Goal: Check status: Check status

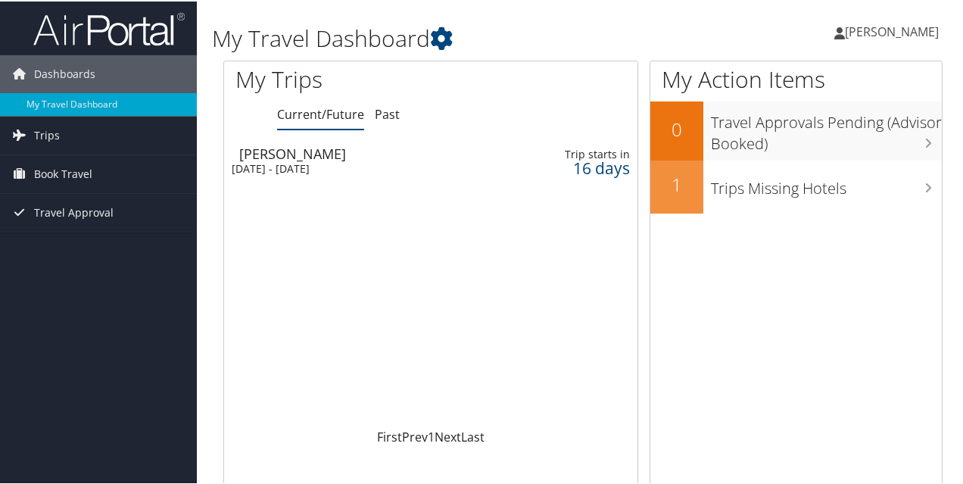
click at [268, 162] on div "[DATE] - [DATE]" at bounding box center [361, 167] width 258 height 14
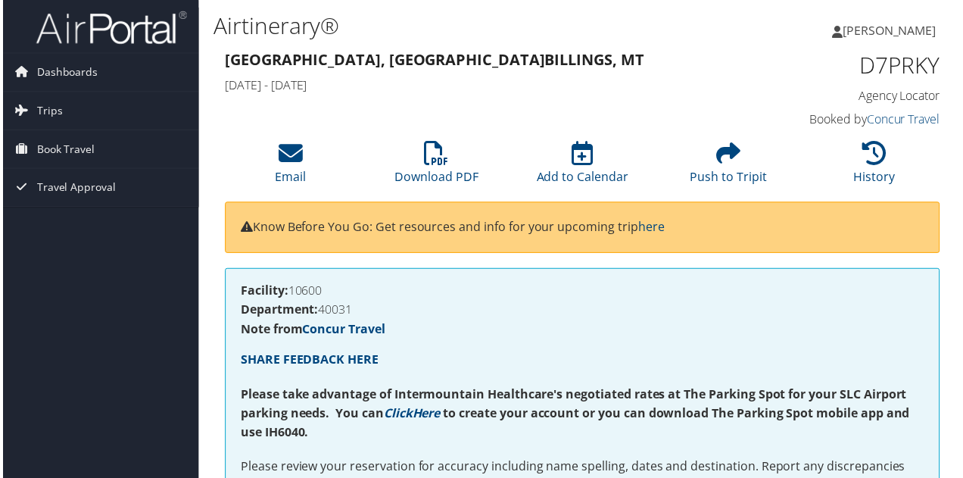
click at [768, 48] on div "D7PRKY Agency Locator Agency Locator D7PRKY Booked by Concur Travel Booked by C…" at bounding box center [860, 91] width 185 height 86
click at [522, 325] on h4 "Note from Concur Travel" at bounding box center [582, 331] width 687 height 12
click at [44, 108] on span "Trips" at bounding box center [47, 111] width 26 height 38
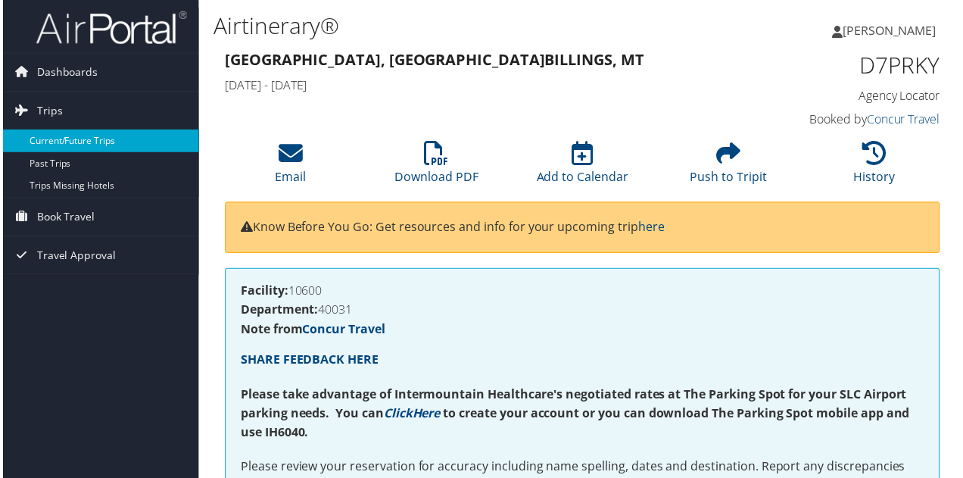
click at [98, 144] on link "Current/Future Trips" at bounding box center [98, 141] width 197 height 23
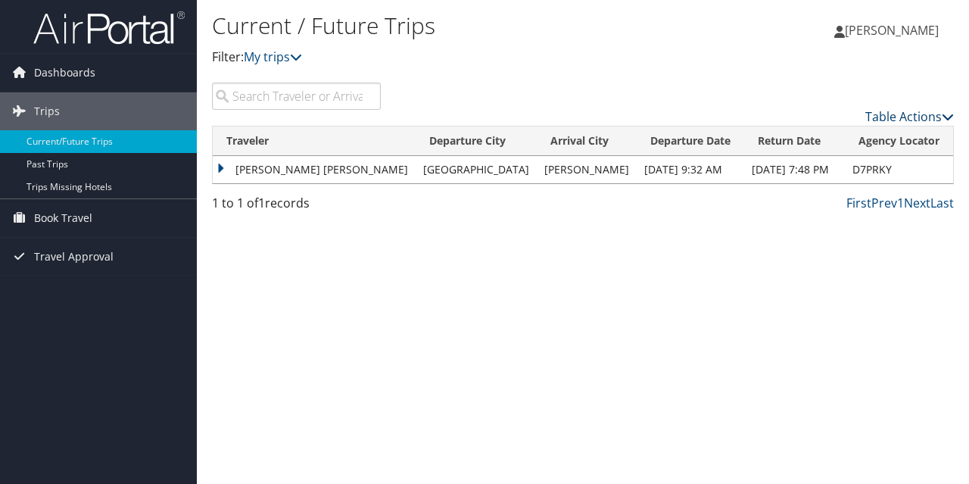
click at [939, 122] on link "Table Actions" at bounding box center [909, 116] width 89 height 17
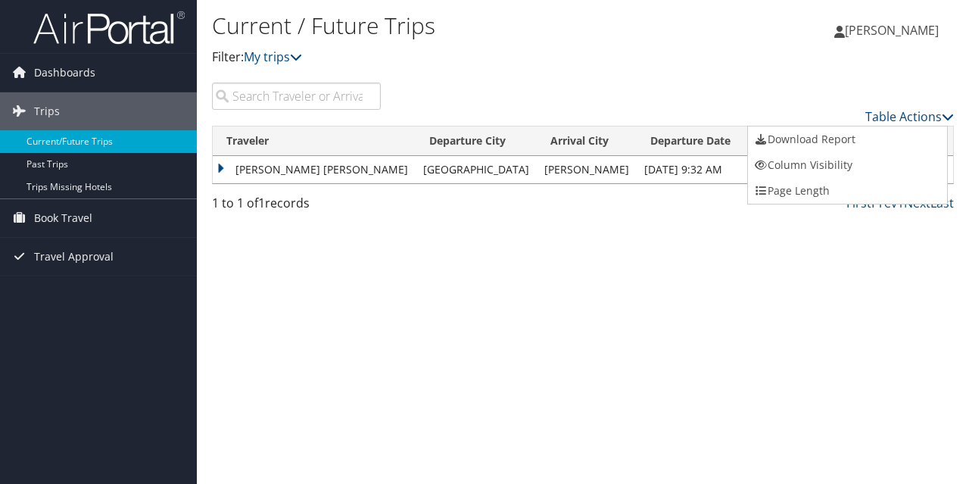
click at [789, 284] on div at bounding box center [484, 242] width 969 height 484
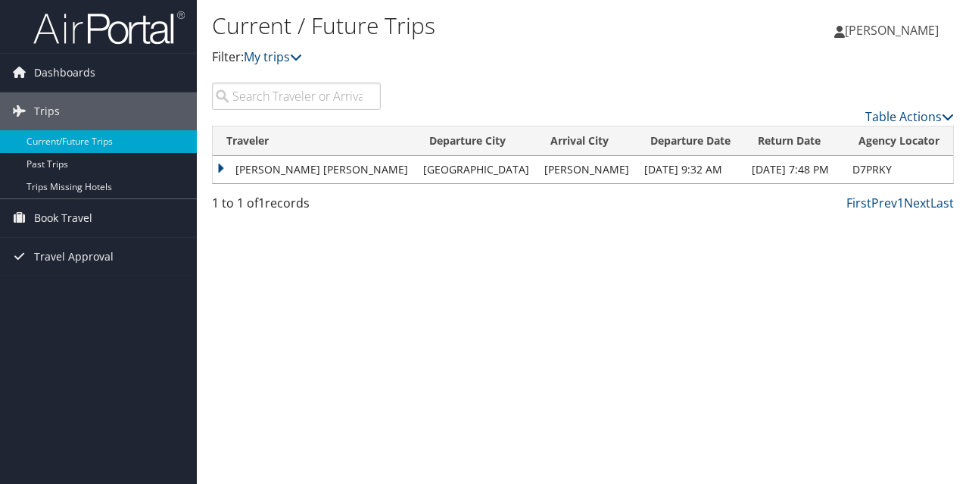
click at [224, 166] on td "BREECE KRISTINA PERRY" at bounding box center [314, 169] width 203 height 27
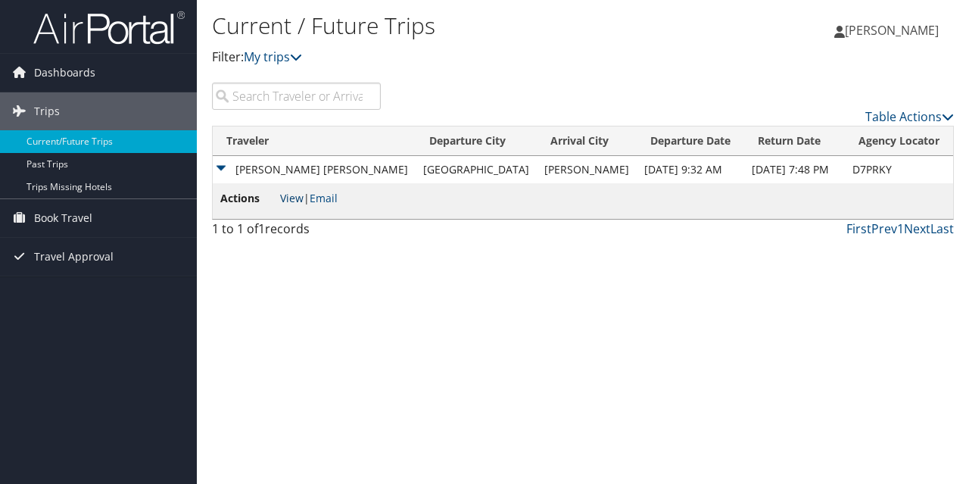
click at [294, 199] on link "View" at bounding box center [291, 198] width 23 height 14
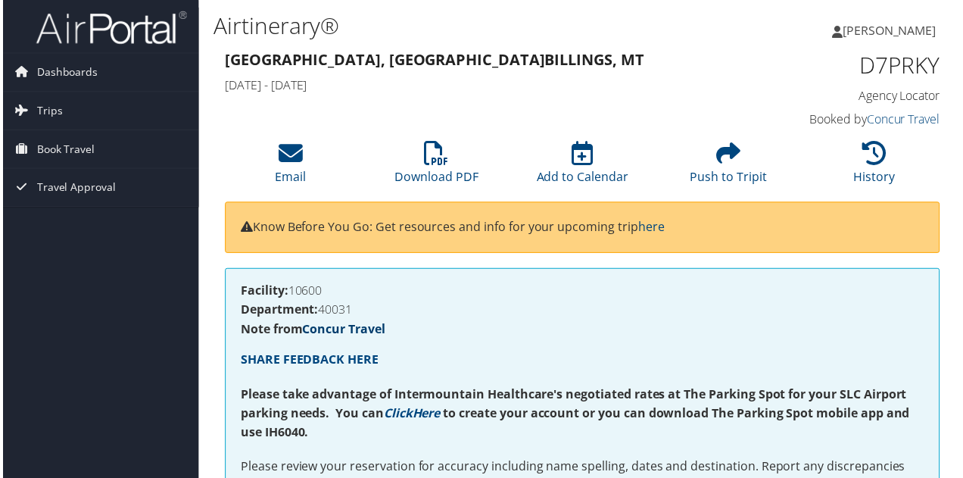
click at [342, 331] on link "Concur Travel" at bounding box center [342, 330] width 83 height 17
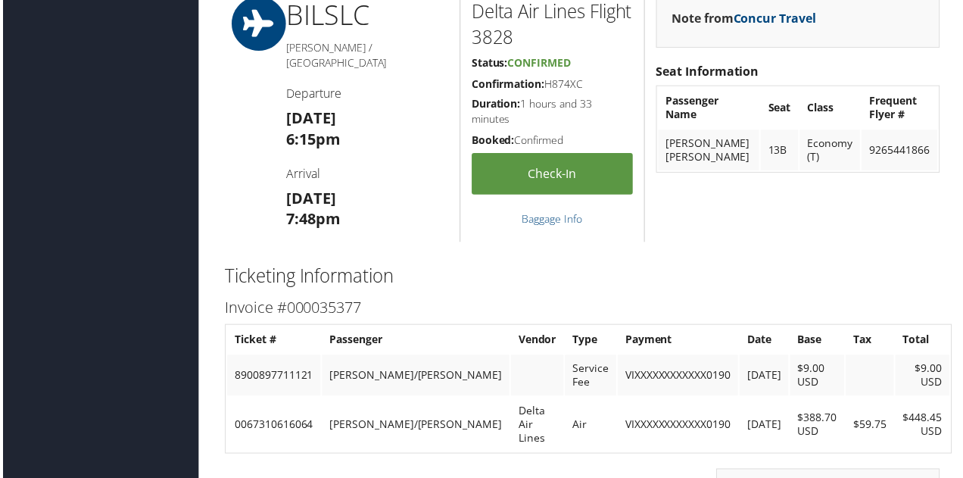
scroll to position [1403, 0]
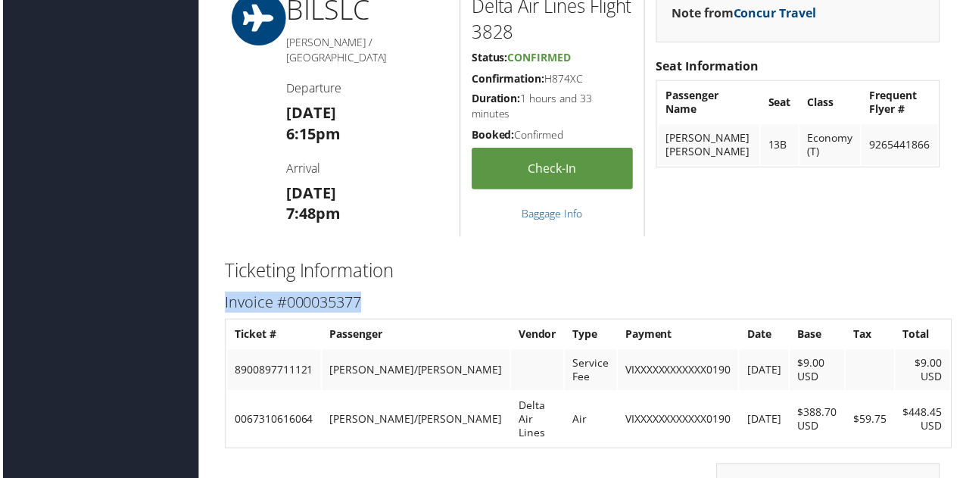
drag, startPoint x: 359, startPoint y: 329, endPoint x: 216, endPoint y: 330, distance: 142.3
click at [216, 330] on div "Invoice #000035377 Ticket # Passenger Vendor Type Payment Date Base Tax Total 8…" at bounding box center [583, 453] width 742 height 324
click at [294, 314] on h3 "Invoice #000035377" at bounding box center [582, 303] width 719 height 21
drag, startPoint x: 371, startPoint y: 332, endPoint x: 217, endPoint y: 323, distance: 153.9
click at [217, 323] on div "Invoice #000035377 Ticket # Passenger Vendor Type Payment Date Base Tax Total 8…" at bounding box center [583, 453] width 742 height 324
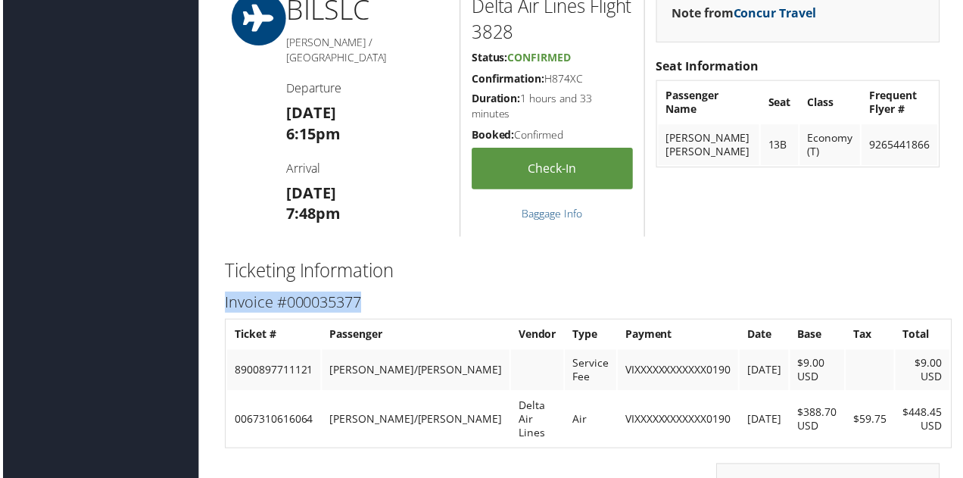
copy h3 "Invoice #000035377"
